Goal: Information Seeking & Learning: Check status

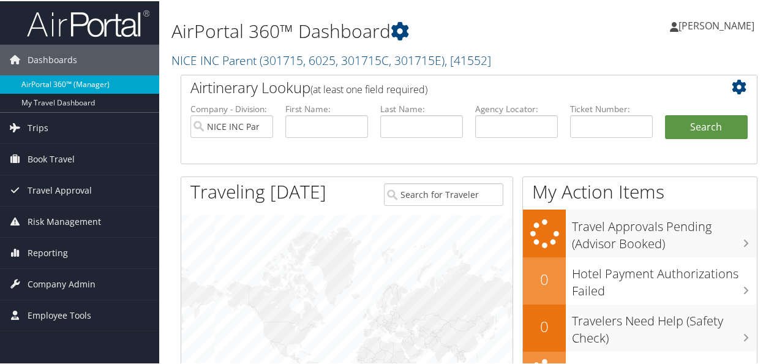
click at [47, 82] on link "AirPortal 360™ (Manager)" at bounding box center [79, 83] width 159 height 18
click at [54, 131] on link "Trips" at bounding box center [79, 126] width 159 height 31
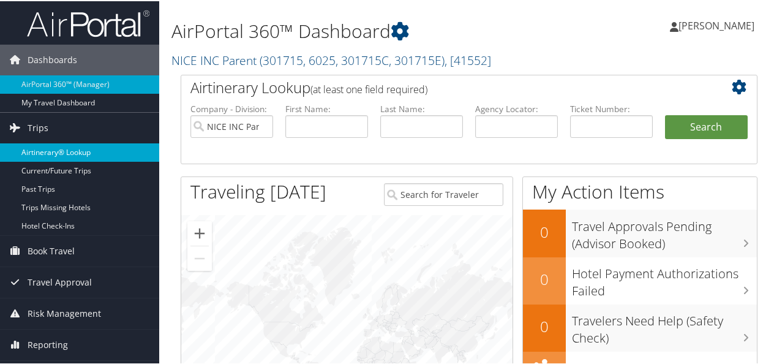
click at [65, 151] on link "Airtinerary® Lookup" at bounding box center [79, 151] width 159 height 18
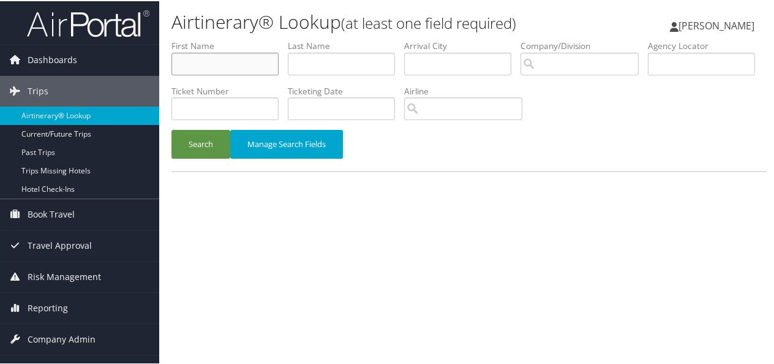
click at [191, 66] on input "text" at bounding box center [224, 62] width 107 height 23
type input "naama"
type input "damty"
click at [171, 129] on button "Search" at bounding box center [200, 143] width 59 height 29
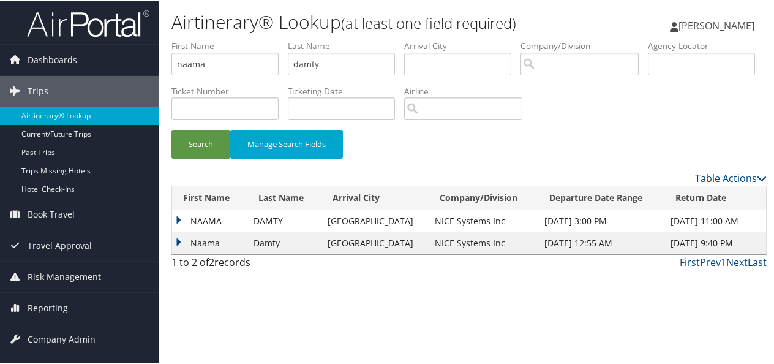
click at [182, 222] on td "NAAMA" at bounding box center [209, 220] width 75 height 22
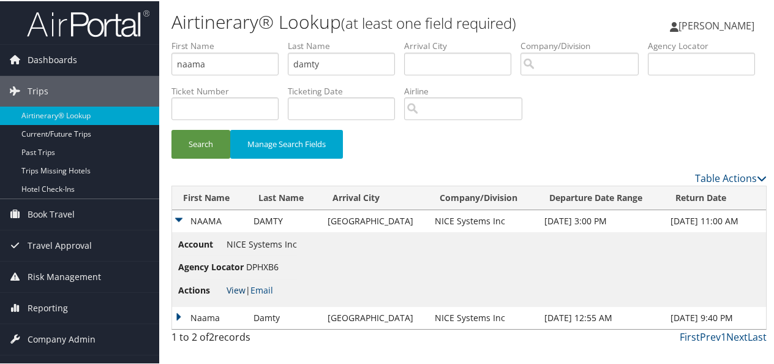
click at [238, 288] on link "View" at bounding box center [236, 289] width 19 height 12
click at [179, 219] on td "NAAMA" at bounding box center [209, 220] width 75 height 22
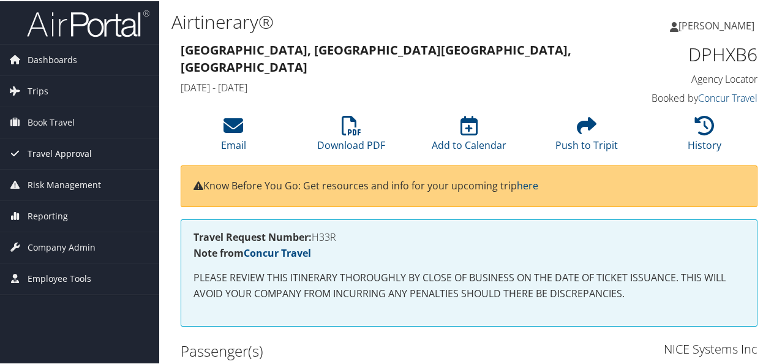
click at [48, 151] on span "Travel Approval" at bounding box center [60, 152] width 64 height 31
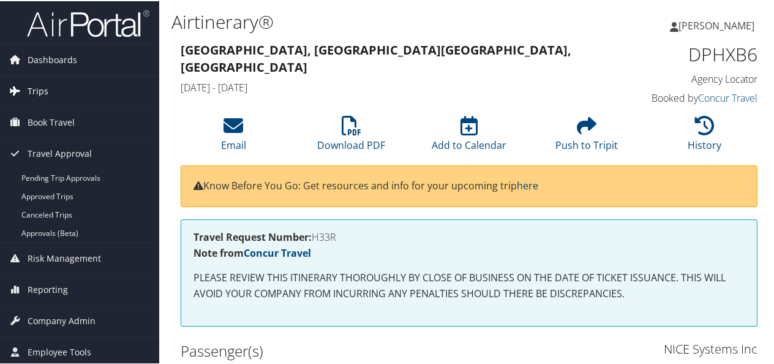
click at [39, 88] on span "Trips" at bounding box center [38, 90] width 21 height 31
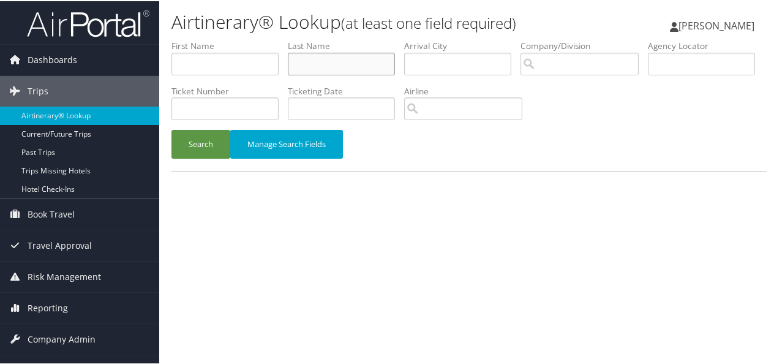
click at [321, 64] on input "text" at bounding box center [341, 62] width 107 height 23
type input "damty"
type input "naama"
click at [208, 148] on button "Search" at bounding box center [200, 143] width 59 height 29
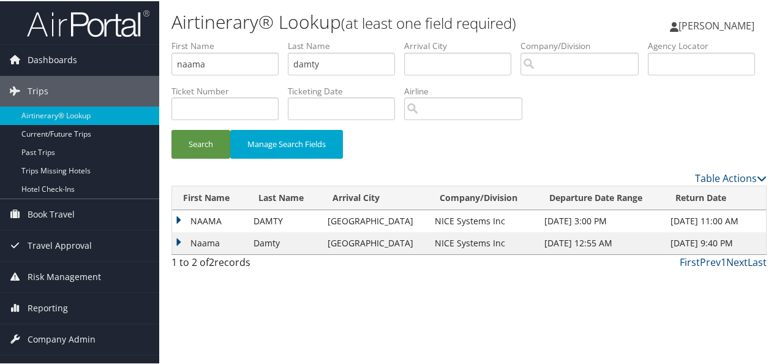
click at [174, 220] on td "NAAMA" at bounding box center [209, 220] width 75 height 22
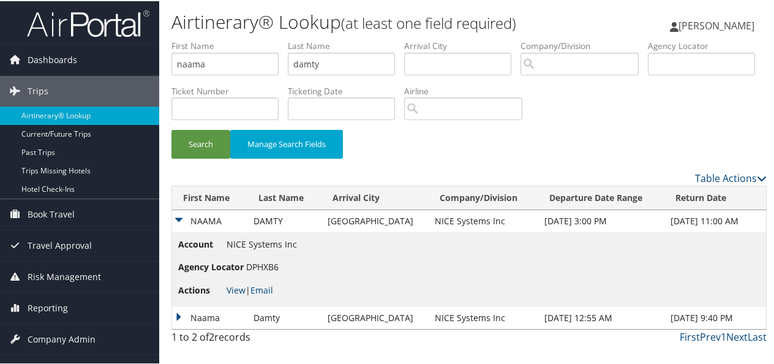
scroll to position [20, 0]
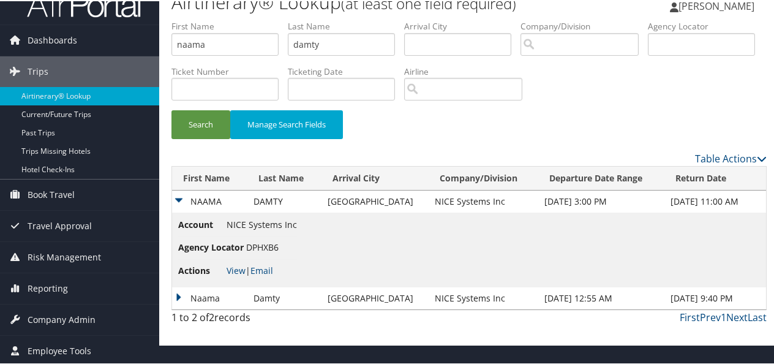
click at [237, 256] on li "Agency Locator DPHXB6" at bounding box center [237, 246] width 119 height 23
click at [236, 269] on link "View" at bounding box center [236, 269] width 19 height 12
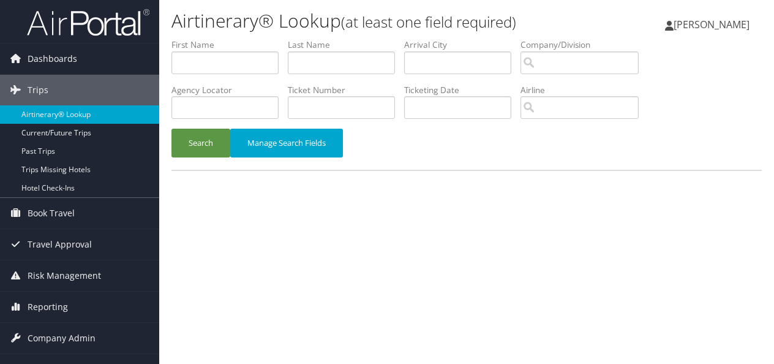
scroll to position [20, 0]
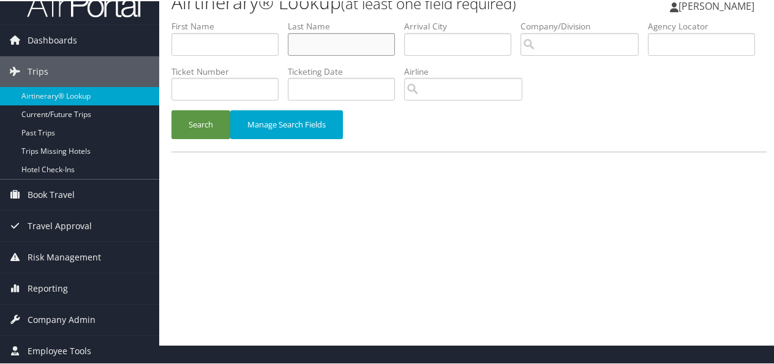
click at [323, 43] on input "text" at bounding box center [341, 43] width 107 height 23
type input "damty"
type input "naama"
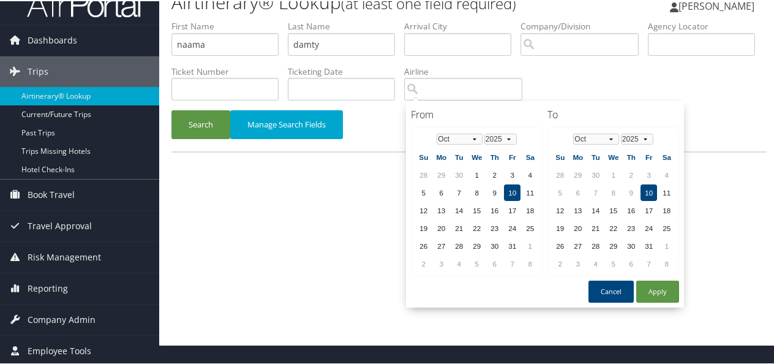
click at [267, 201] on div "Airtinerary® Lookup (at least one field required) Yamaris Baez Yamaris Baez My …" at bounding box center [469, 162] width 620 height 364
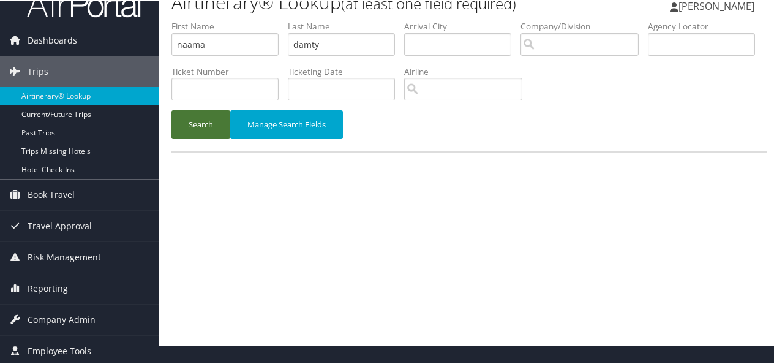
click at [190, 132] on button "Search" at bounding box center [200, 123] width 59 height 29
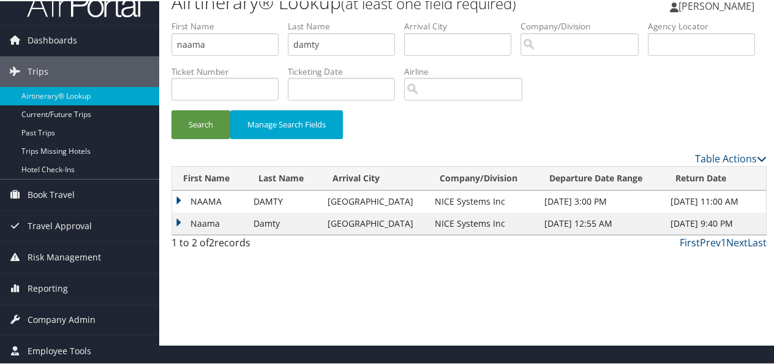
click at [168, 197] on div "Airtinerary® Lookup (at least one field required) Yamaris Baez Yamaris Baez My …" at bounding box center [469, 162] width 620 height 364
click at [176, 196] on td "NAAMA" at bounding box center [209, 200] width 75 height 22
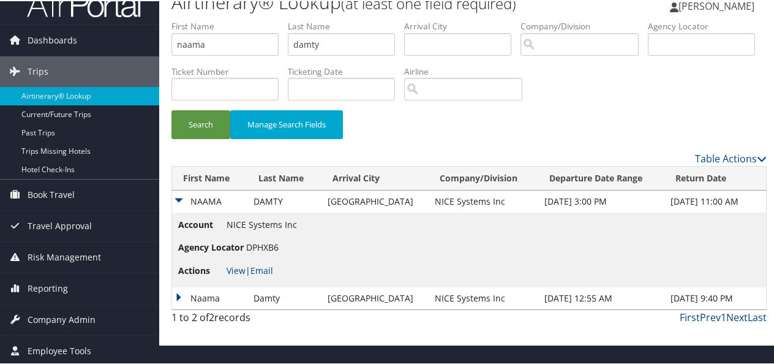
click at [246, 268] on span "View | Email" at bounding box center [250, 269] width 47 height 12
click at [243, 269] on link "View" at bounding box center [236, 269] width 19 height 12
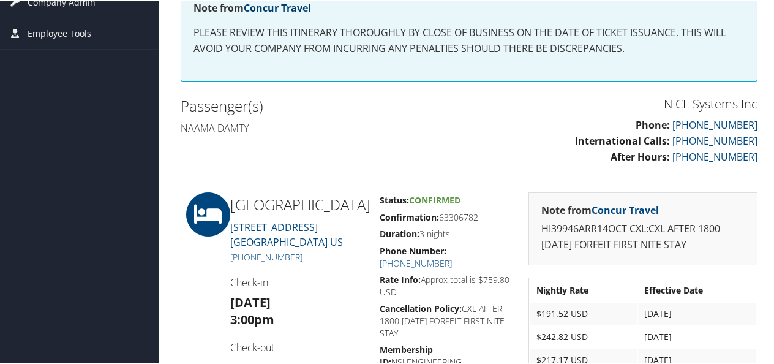
scroll to position [429, 0]
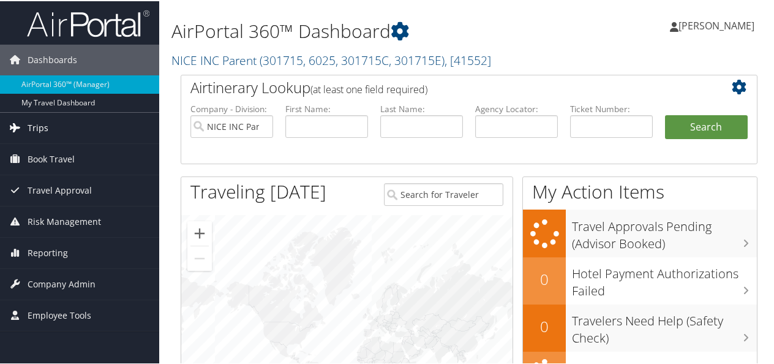
click at [44, 128] on span "Trips" at bounding box center [38, 126] width 21 height 31
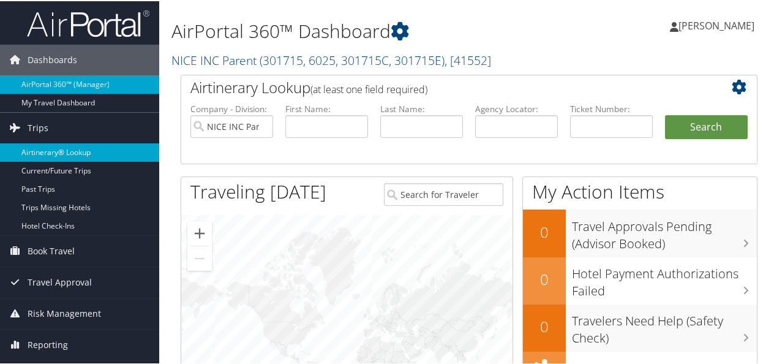
click at [51, 150] on link "Airtinerary® Lookup" at bounding box center [79, 151] width 159 height 18
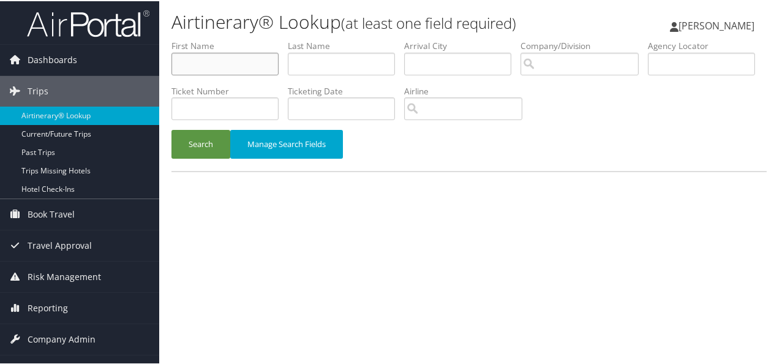
click at [245, 67] on input "text" at bounding box center [224, 62] width 107 height 23
type input "naama"
type input "damty"
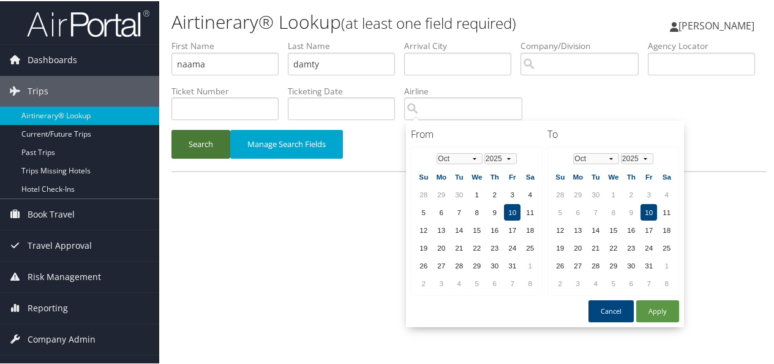
click at [197, 143] on button "Search" at bounding box center [200, 143] width 59 height 29
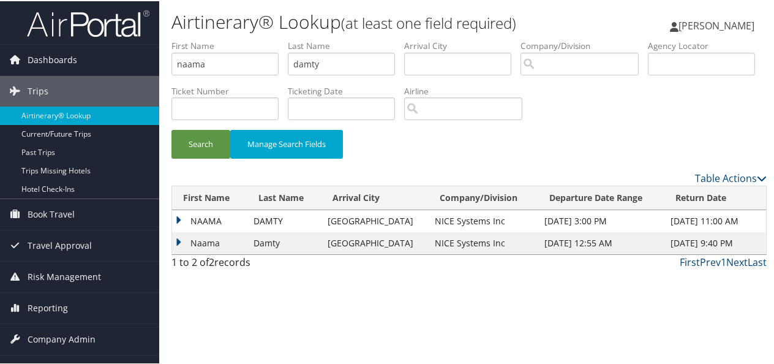
click at [175, 214] on td "NAAMA" at bounding box center [209, 220] width 75 height 22
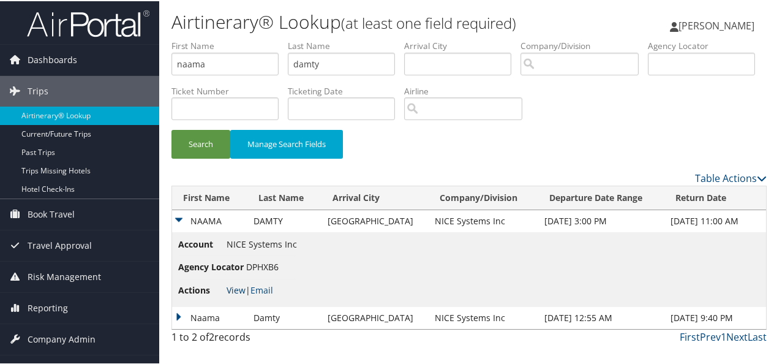
click at [239, 293] on link "View" at bounding box center [236, 289] width 19 height 12
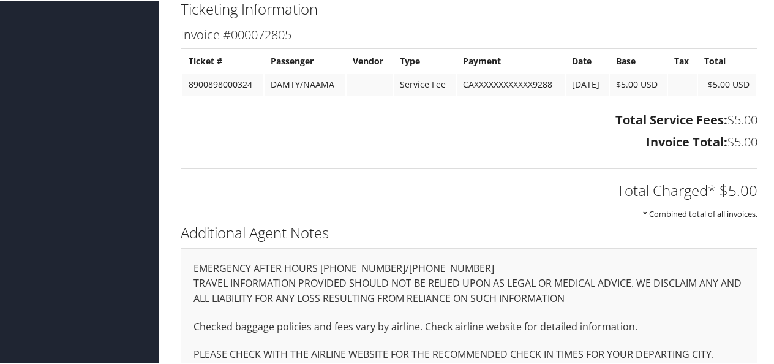
scroll to position [725, 0]
